Goal: Task Accomplishment & Management: Manage account settings

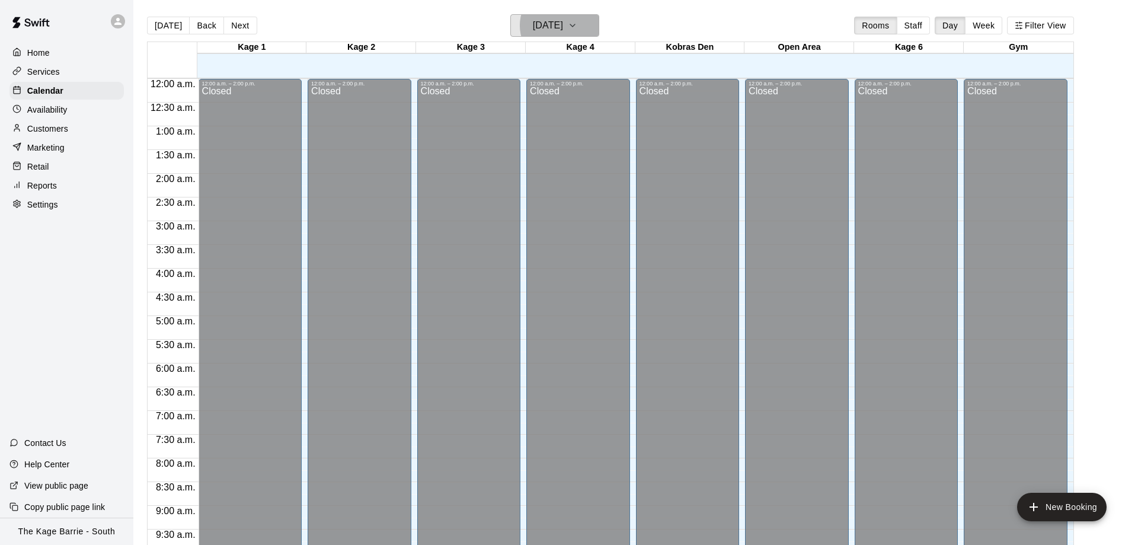
scroll to position [623, 0]
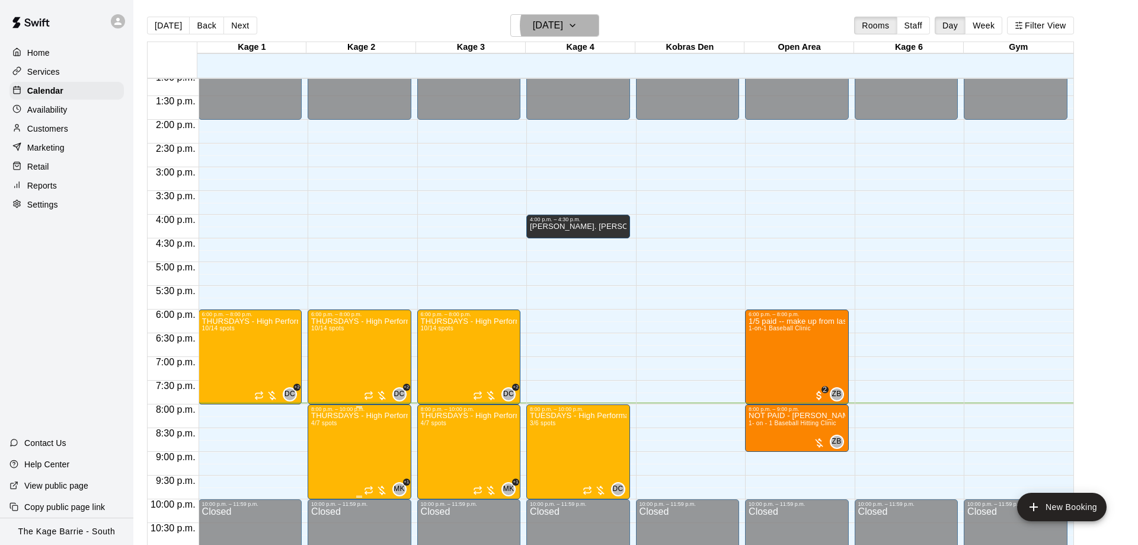
click at [399, 256] on div at bounding box center [569, 272] width 1138 height 545
click at [309, 460] on div at bounding box center [321, 454] width 24 height 80
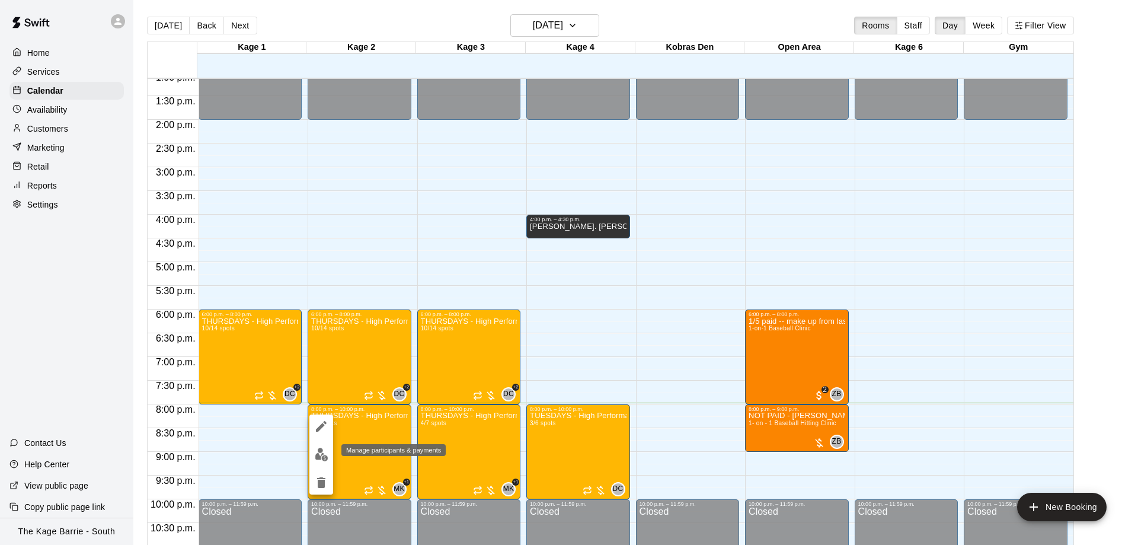
click at [326, 453] on img "edit" at bounding box center [322, 454] width 14 height 14
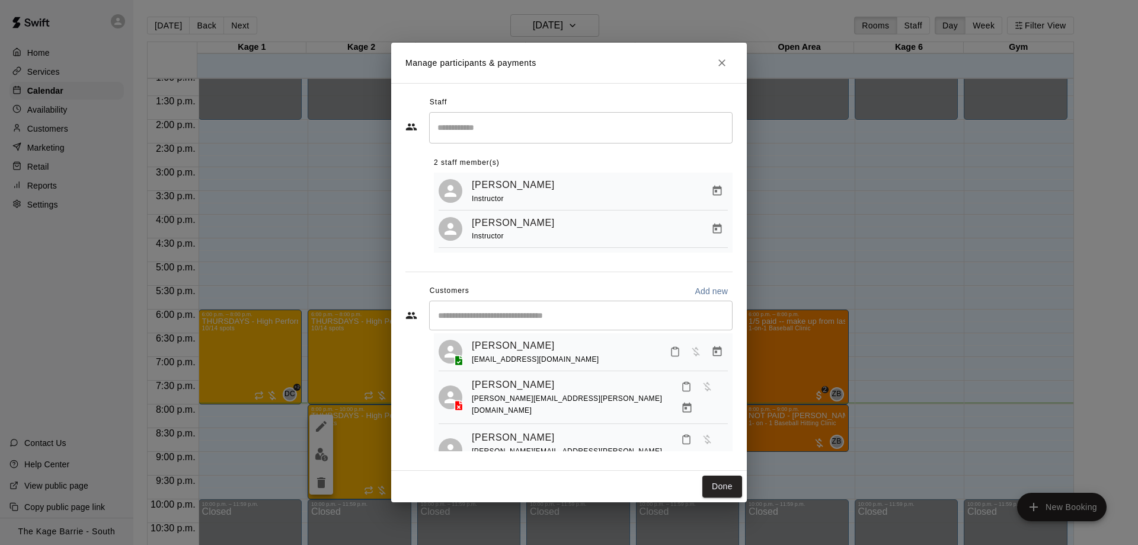
scroll to position [71, 0]
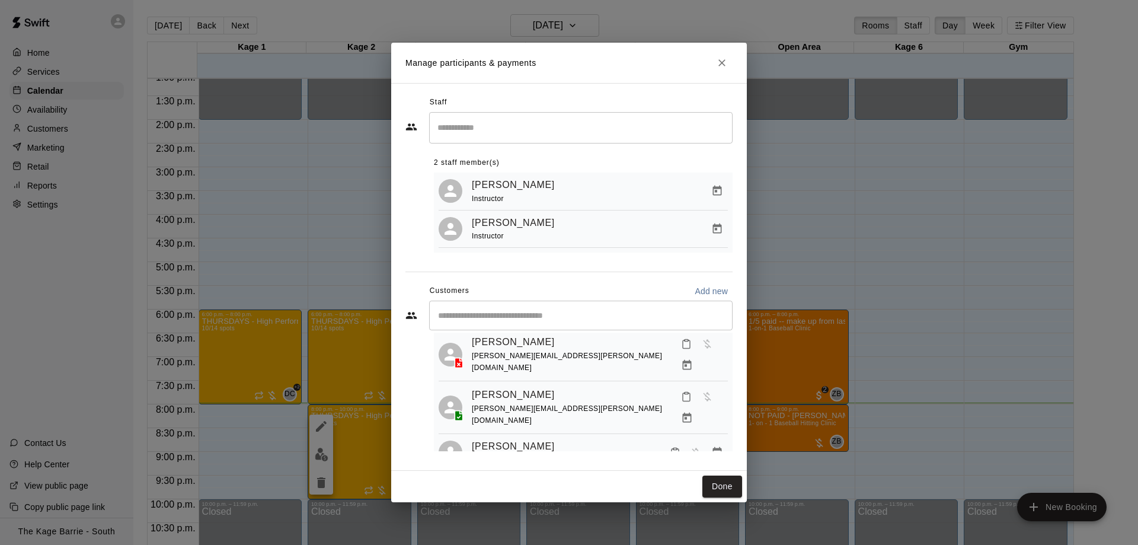
drag, startPoint x: 905, startPoint y: 226, endPoint x: 716, endPoint y: 331, distance: 215.4
click at [899, 229] on div "Manage participants & payments Staff ​ 2 staff member(s) [PERSON_NAME] Instruct…" at bounding box center [569, 272] width 1138 height 545
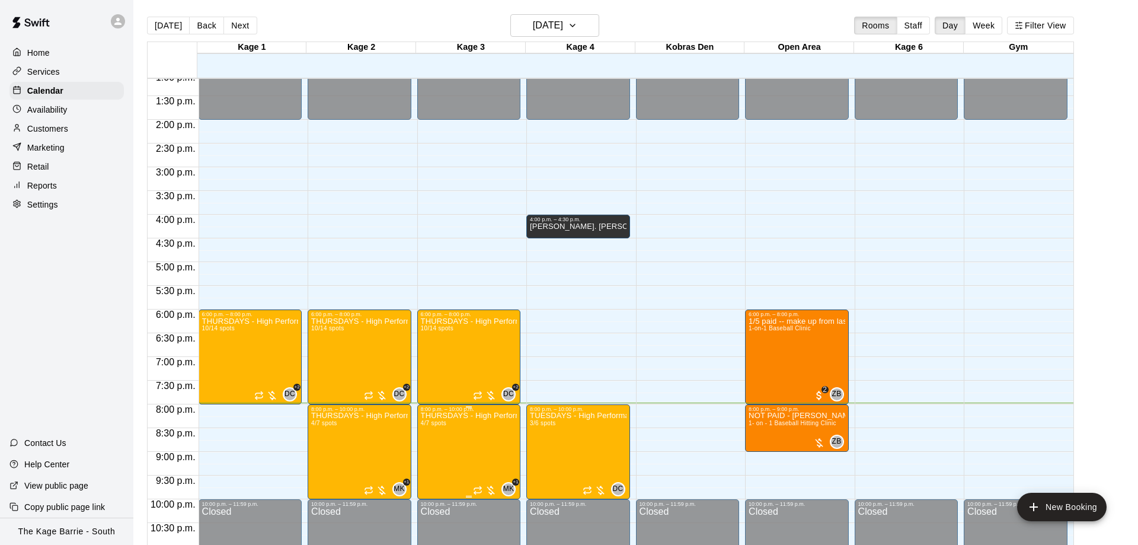
click at [430, 452] on img "edit" at bounding box center [431, 454] width 14 height 14
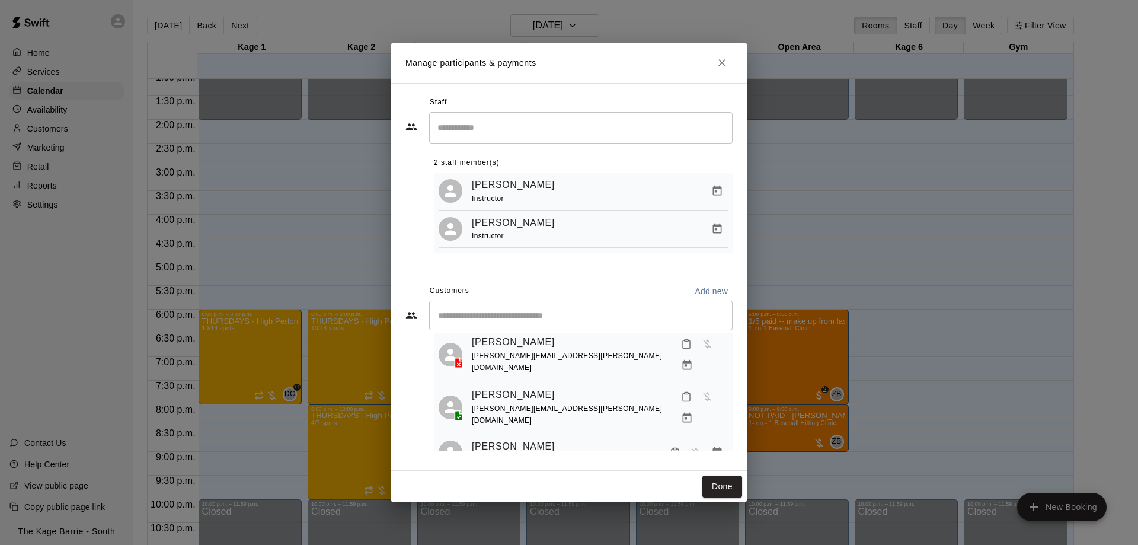
drag, startPoint x: 849, startPoint y: 232, endPoint x: 657, endPoint y: 361, distance: 231.7
click at [841, 238] on div "Manage participants & payments Staff ​ 2 staff member(s) [PERSON_NAME] Instruct…" at bounding box center [569, 272] width 1138 height 545
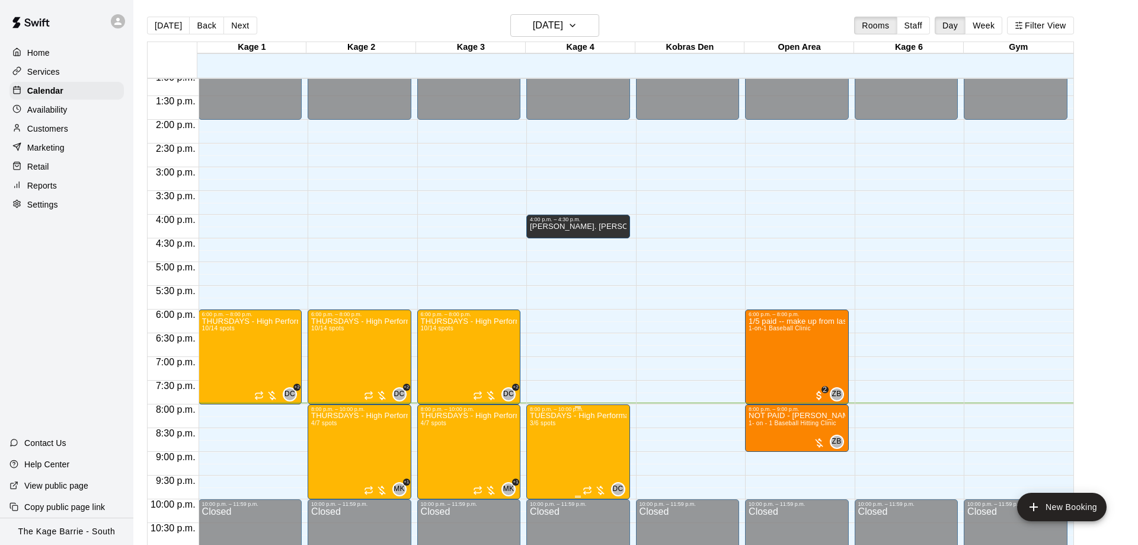
click at [539, 450] on img "edit" at bounding box center [541, 454] width 14 height 14
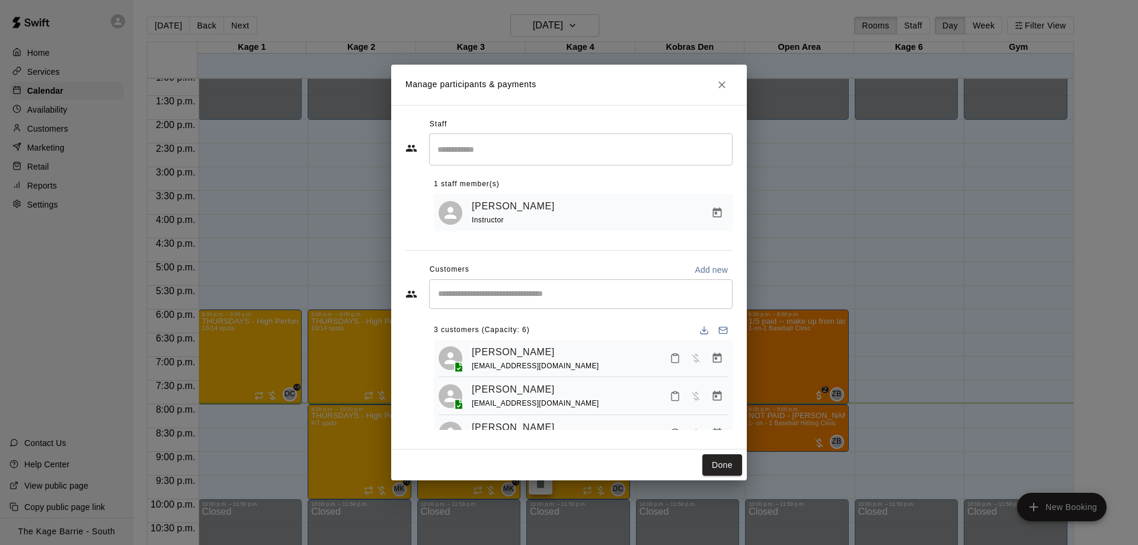
scroll to position [31, 0]
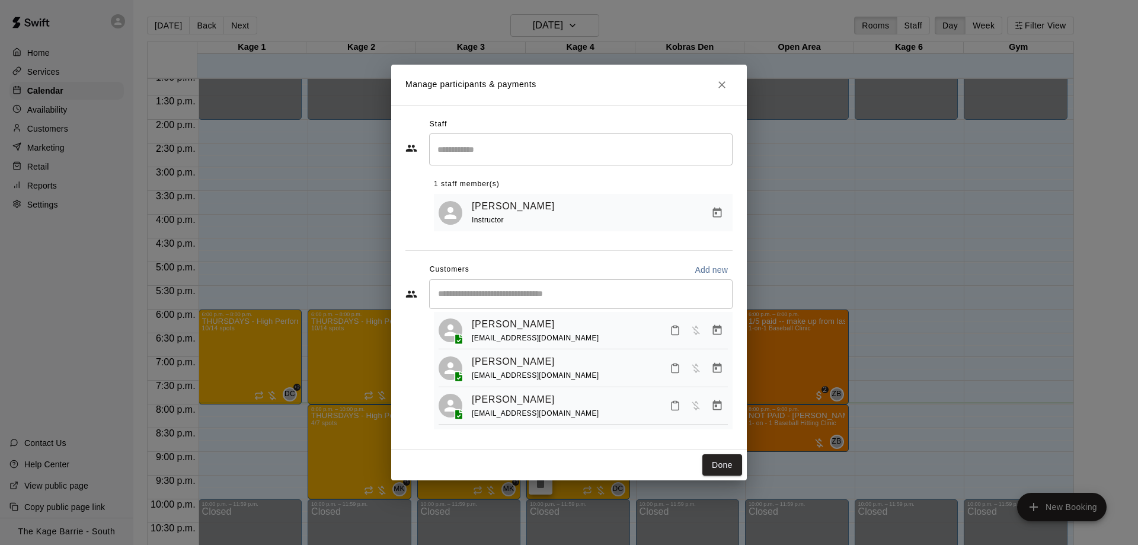
click at [847, 266] on div "Manage participants & payments Staff ​ 1 staff member(s) [PERSON_NAME] Instruct…" at bounding box center [569, 272] width 1138 height 545
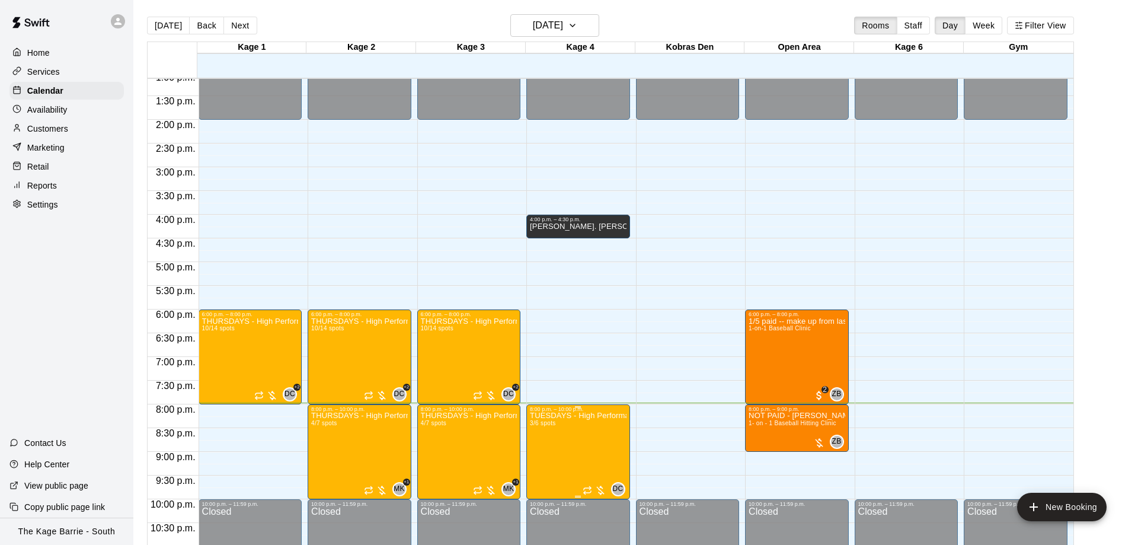
click at [597, 412] on div "8:00 p.m. – 10:00 p.m." at bounding box center [578, 409] width 97 height 6
click at [537, 444] on img "edit" at bounding box center [541, 447] width 14 height 14
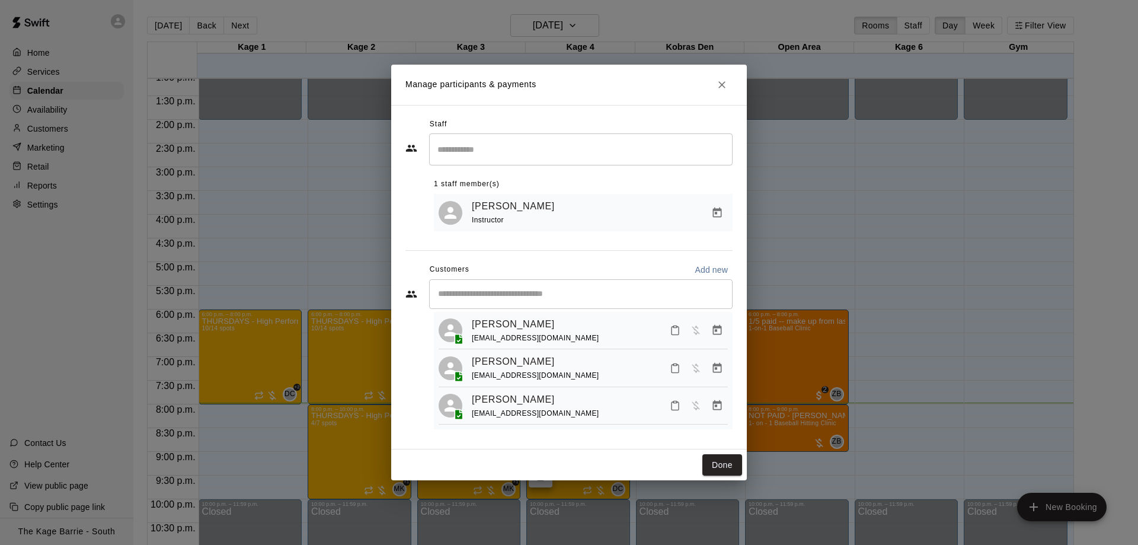
click at [898, 190] on div "Manage participants & payments Staff ​ 1 staff member(s) [PERSON_NAME] Instruct…" at bounding box center [569, 272] width 1138 height 545
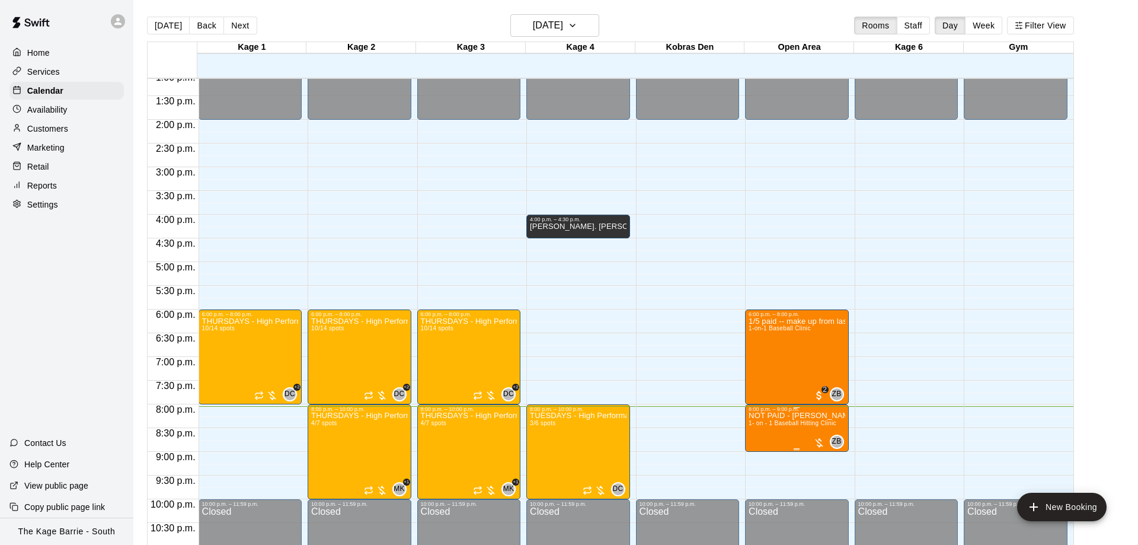
click at [765, 452] on img "edit" at bounding box center [760, 454] width 14 height 14
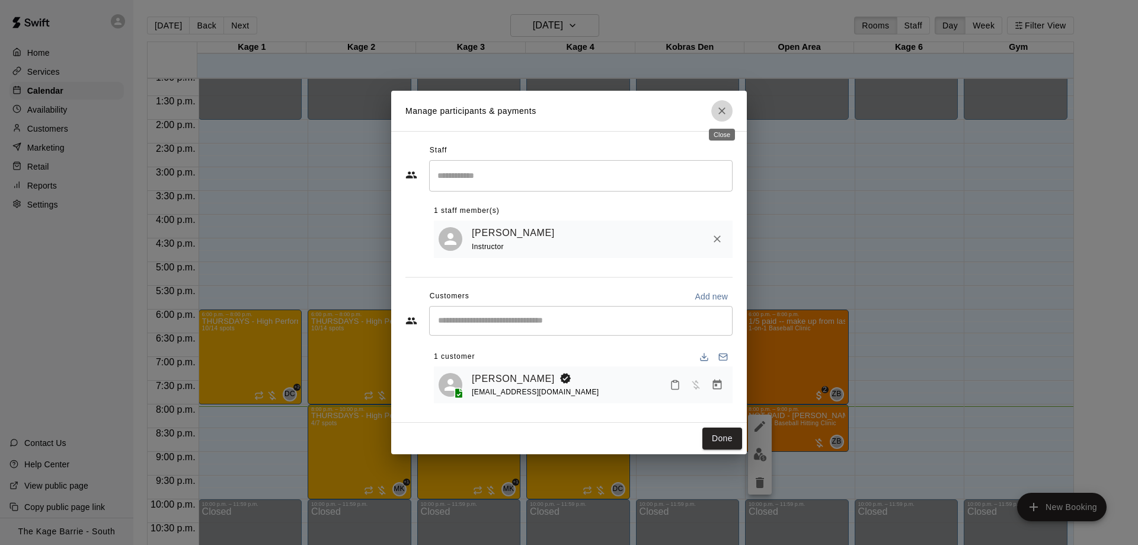
click at [722, 113] on icon "Close" at bounding box center [722, 111] width 12 height 12
